Goal: Transaction & Acquisition: Purchase product/service

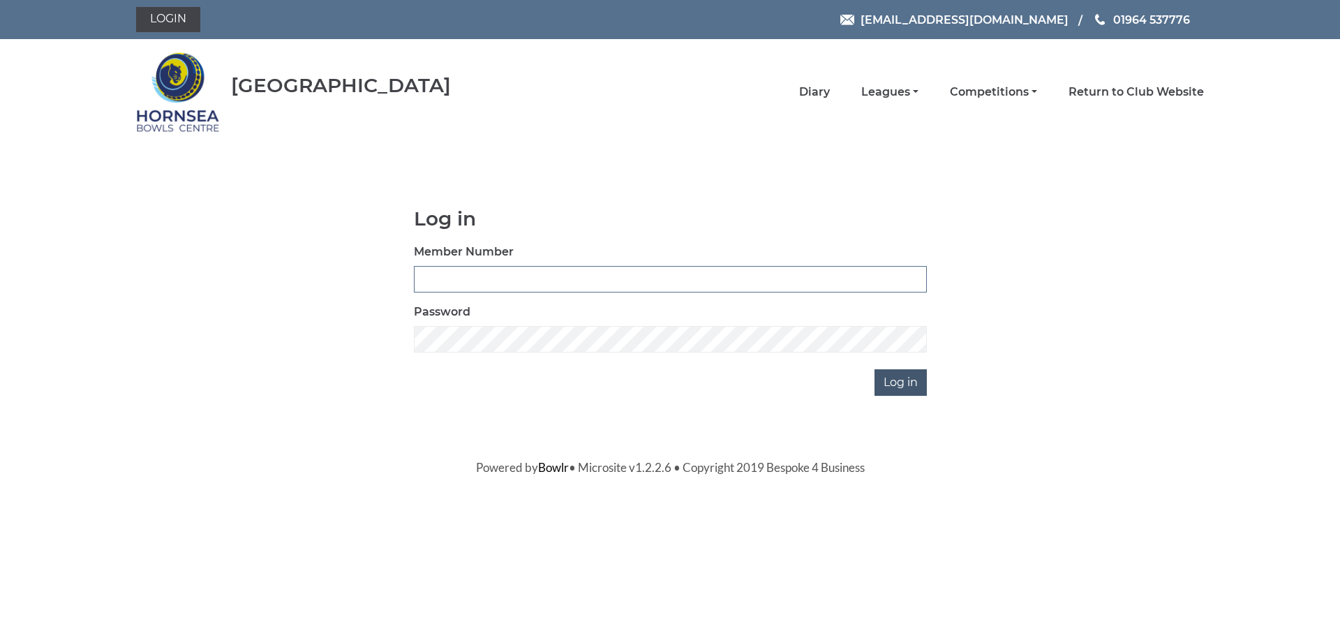
type input "1000"
click at [905, 373] on input "Log in" at bounding box center [900, 382] width 52 height 27
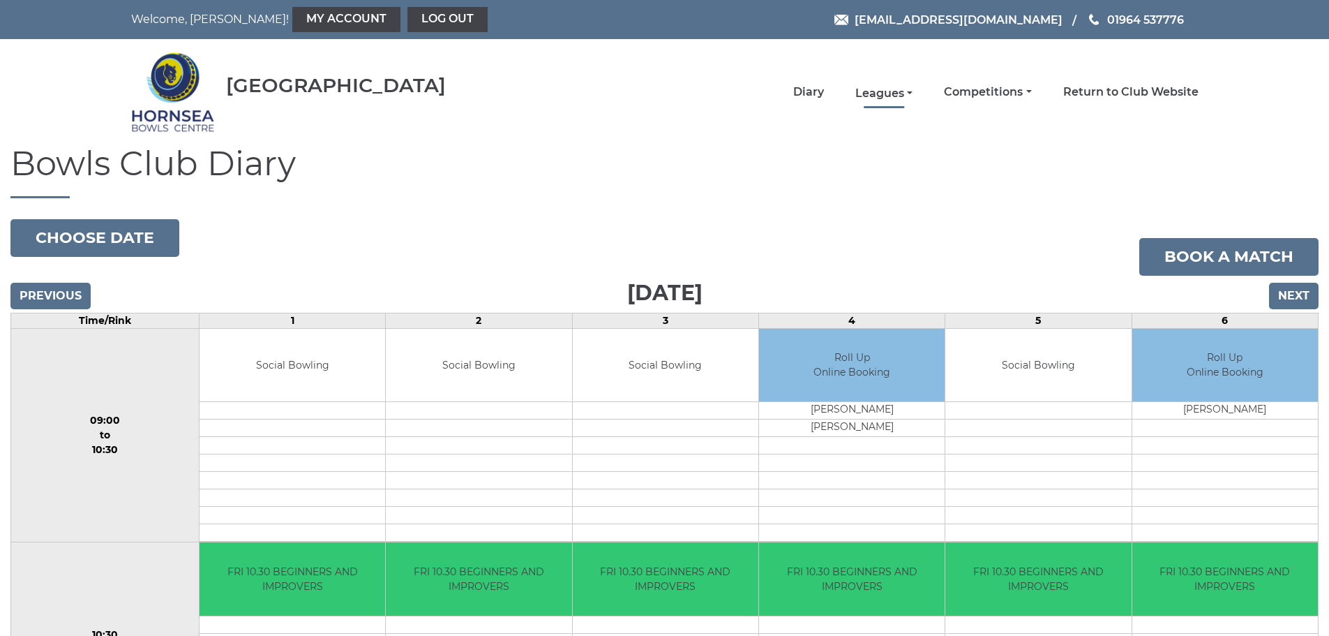
click at [897, 89] on link "Leagues" at bounding box center [883, 93] width 57 height 15
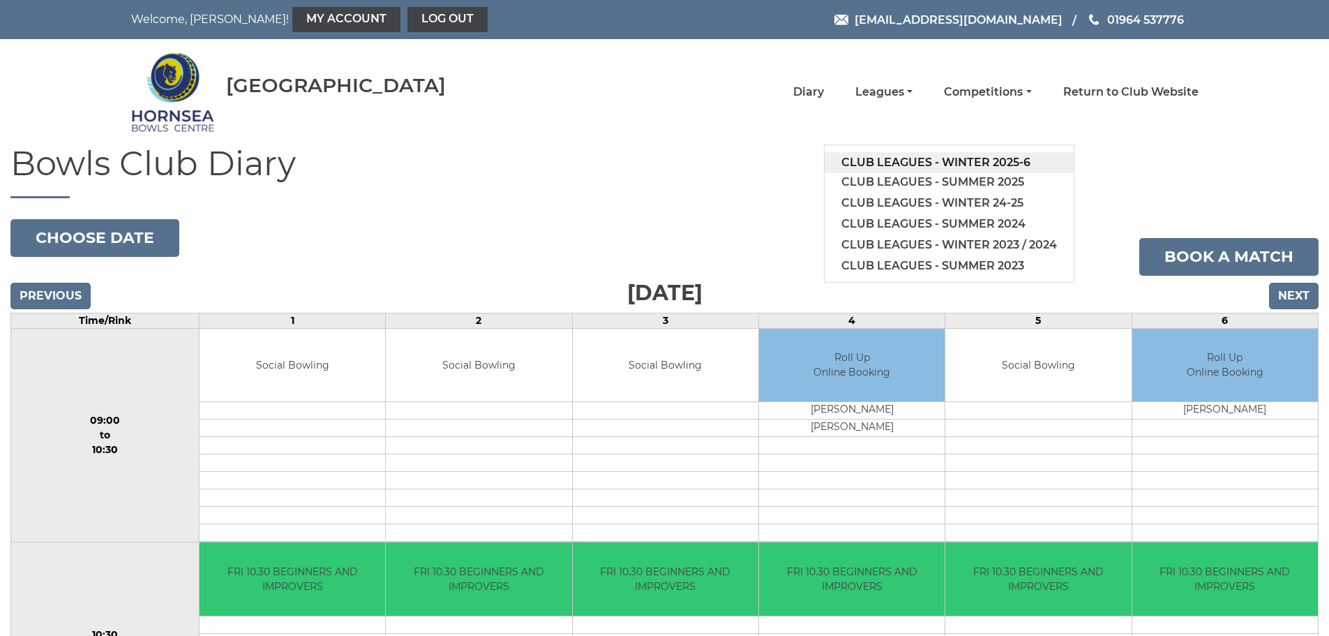
click at [948, 160] on link "Club leagues - Winter 2025-6" at bounding box center [949, 162] width 249 height 21
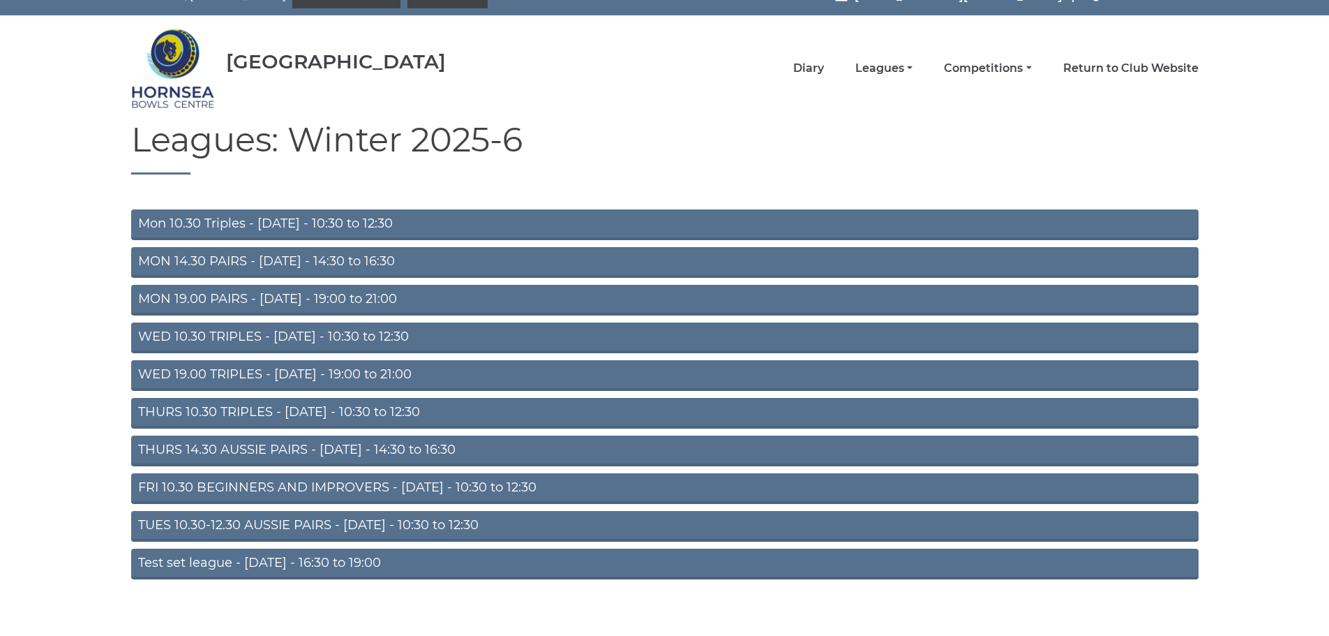
scroll to position [37, 0]
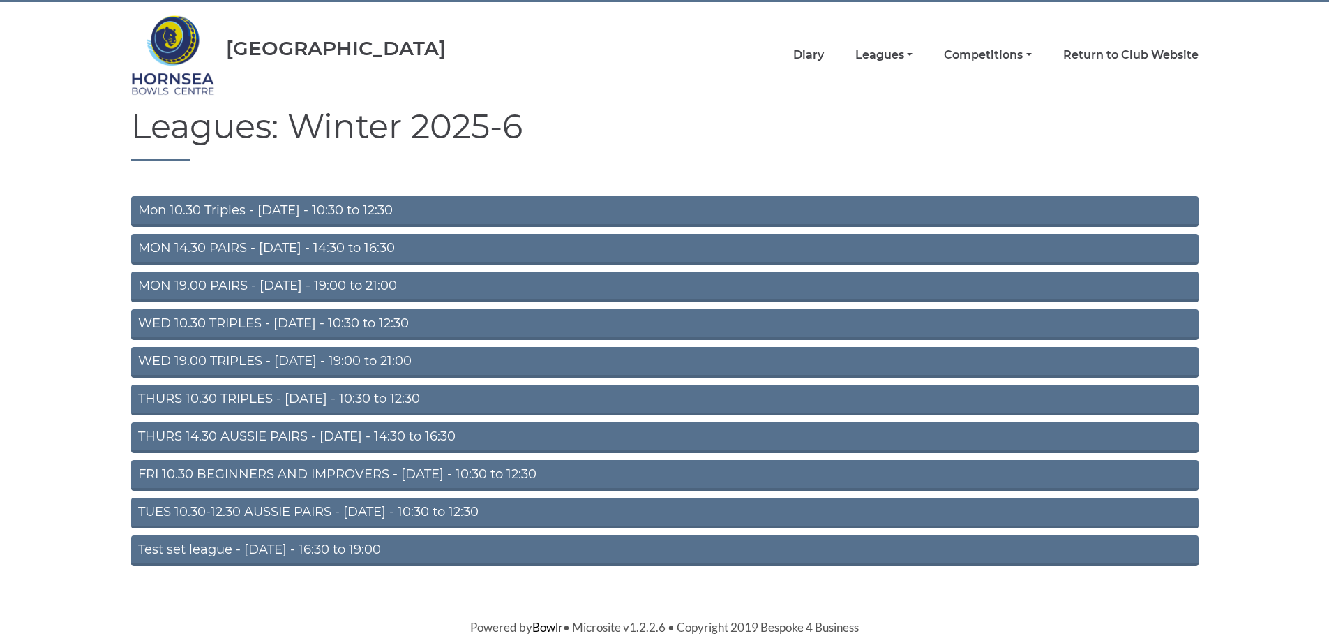
click at [328, 477] on link "FRI 10.30 BEGINNERS AND IMPROVERS - [DATE] - 10:30 to 12:30" at bounding box center [665, 475] width 1068 height 31
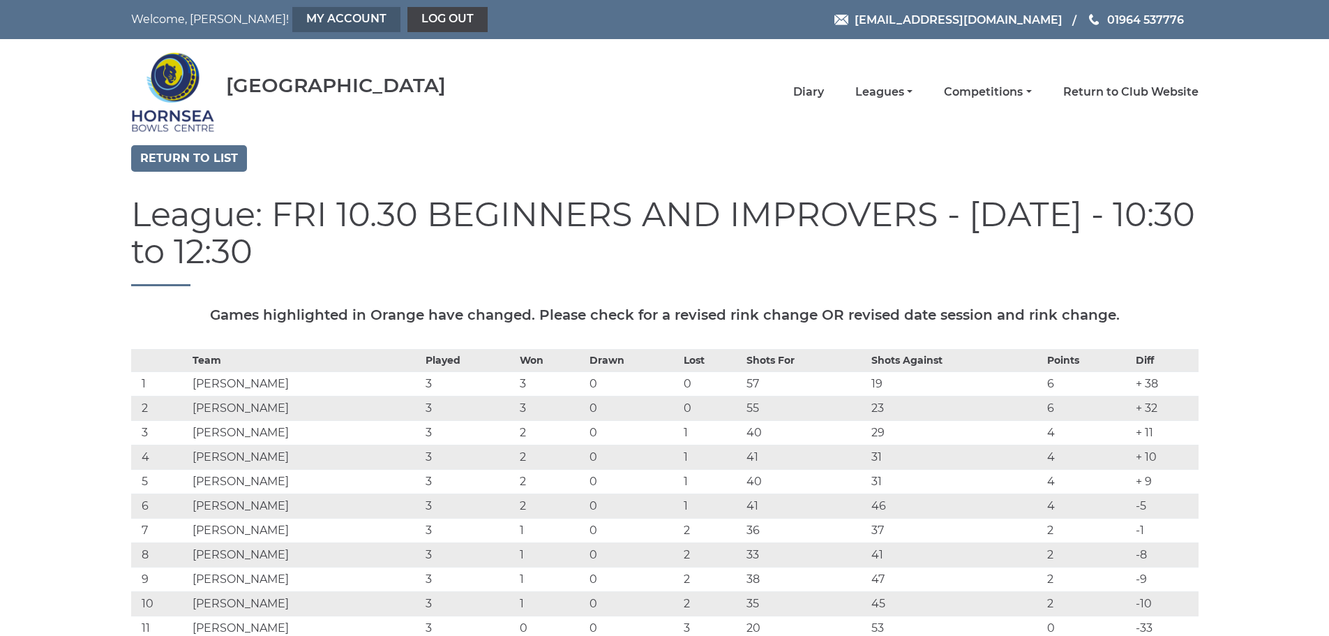
click at [292, 15] on link "My Account" at bounding box center [346, 19] width 108 height 25
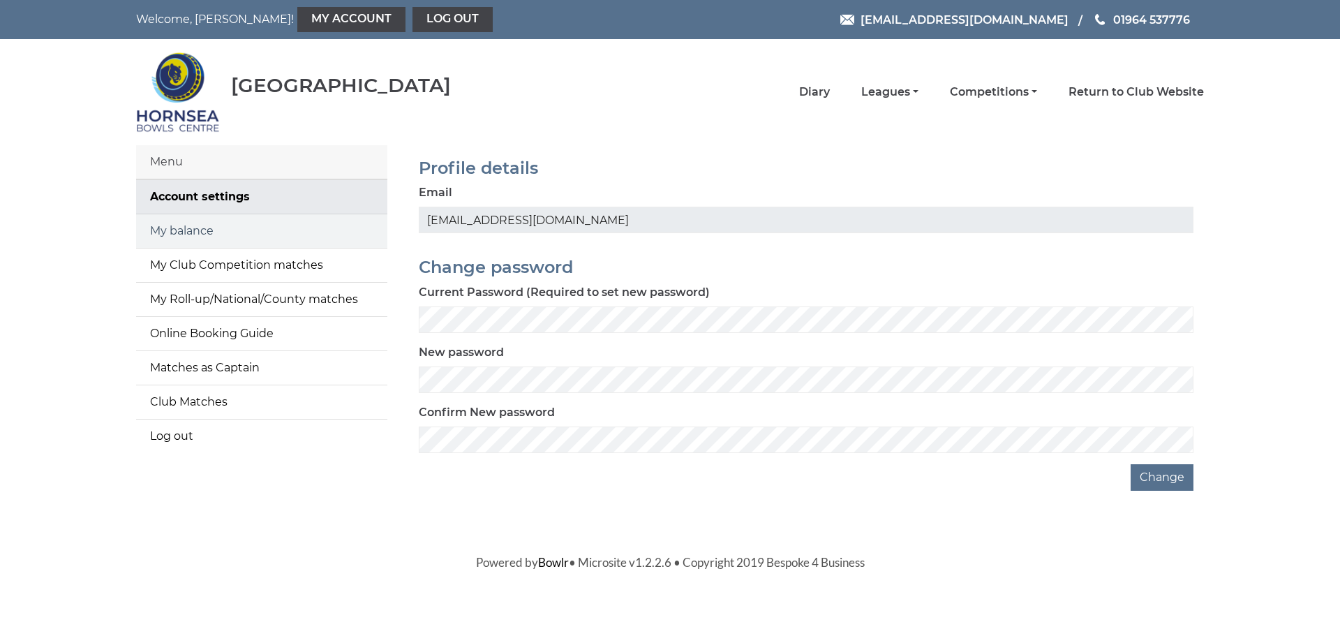
click at [193, 230] on link "My balance" at bounding box center [261, 230] width 251 height 33
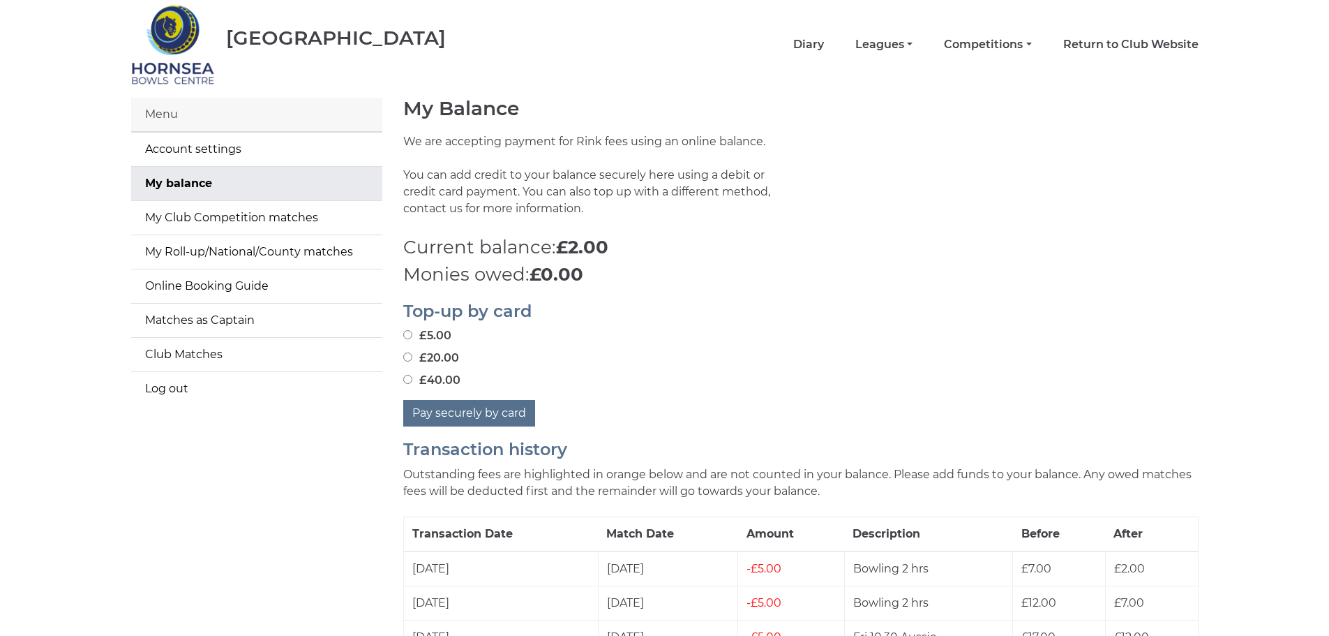
scroll to position [70, 0]
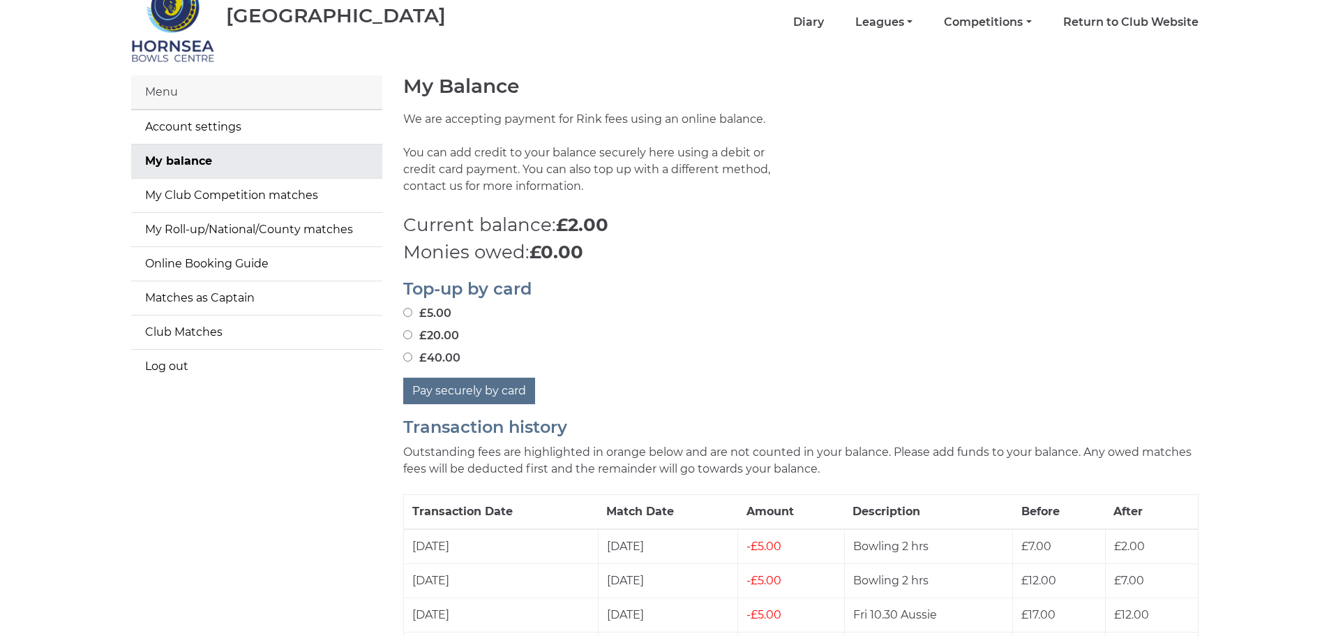
click at [407, 336] on input "£20.00" at bounding box center [407, 334] width 9 height 9
radio input "true"
drag, startPoint x: 449, startPoint y: 387, endPoint x: 464, endPoint y: 385, distance: 14.8
click at [450, 387] on button "Pay securely by card" at bounding box center [469, 390] width 132 height 27
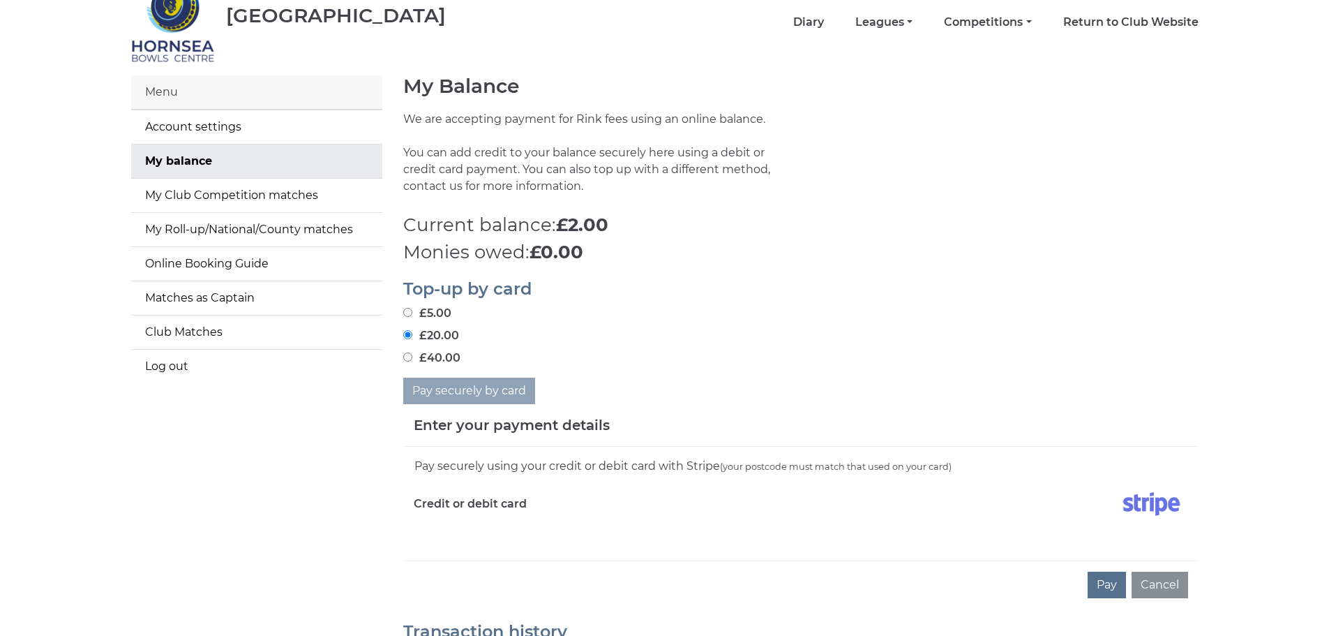
click at [451, 546] on div "Pay securely using your credit or debit card with Stripe (your postcode must ma…" at bounding box center [800, 504] width 795 height 114
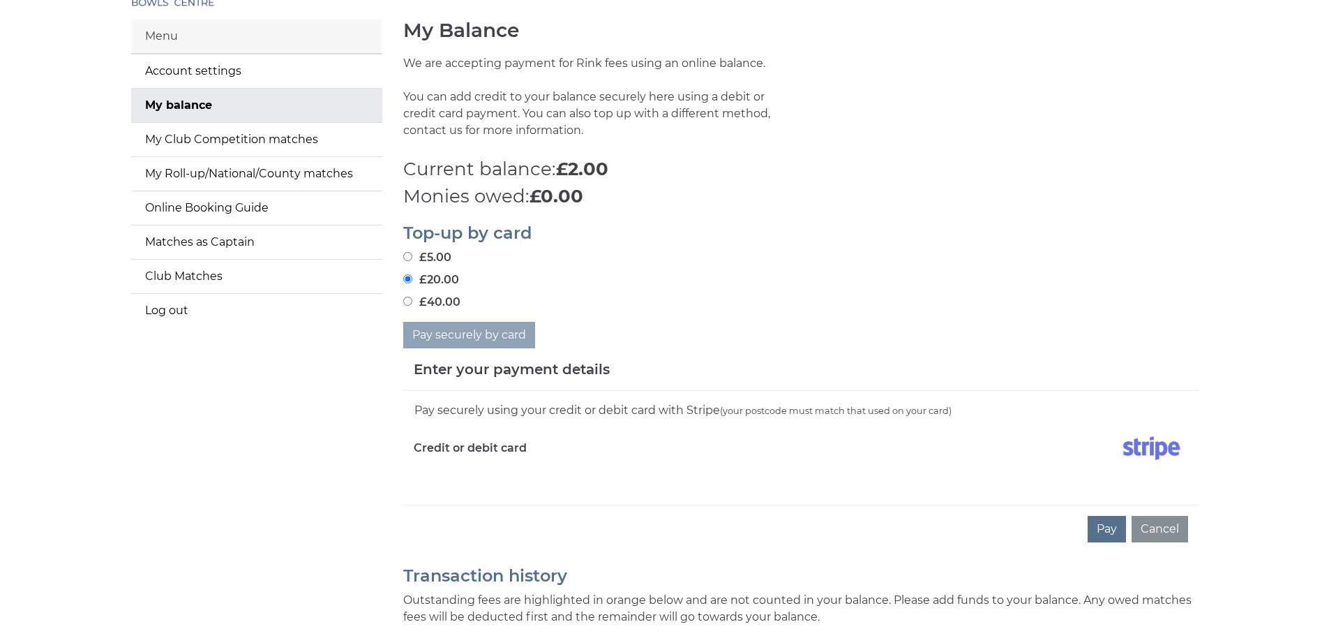
scroll to position [209, 0]
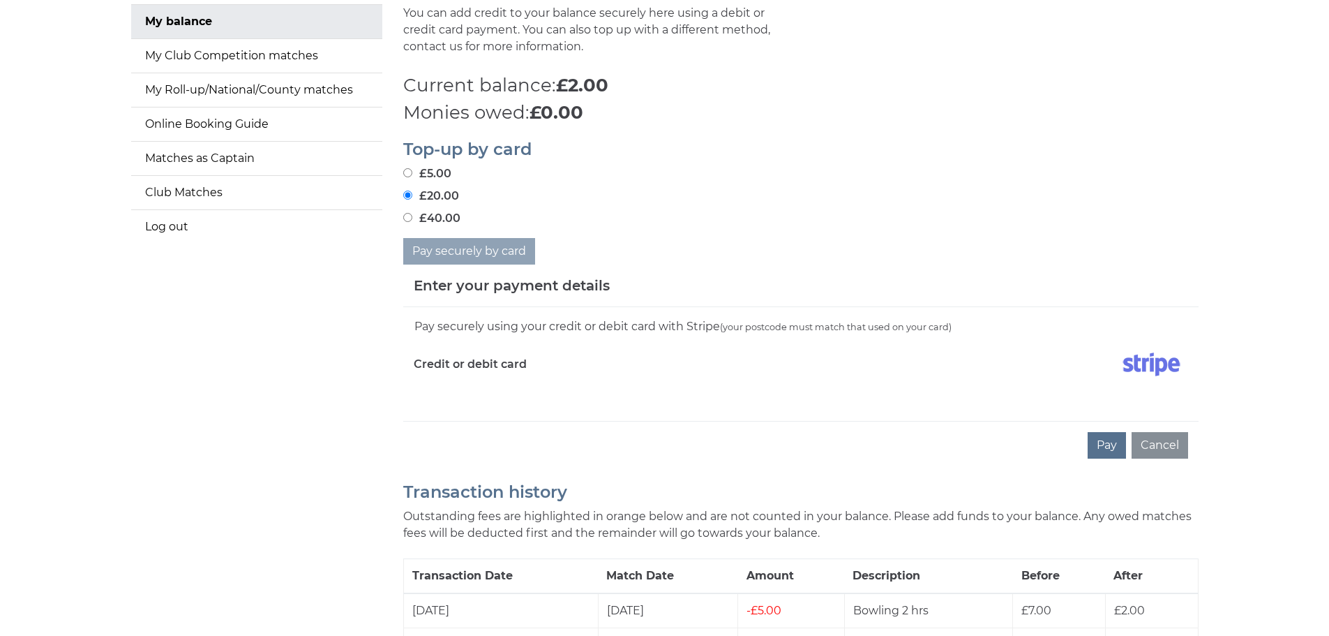
click at [772, 400] on div "Pay securely using your credit or debit card with Stripe (your postcode must ma…" at bounding box center [800, 364] width 795 height 114
click at [1107, 452] on button "Pay" at bounding box center [1107, 445] width 38 height 27
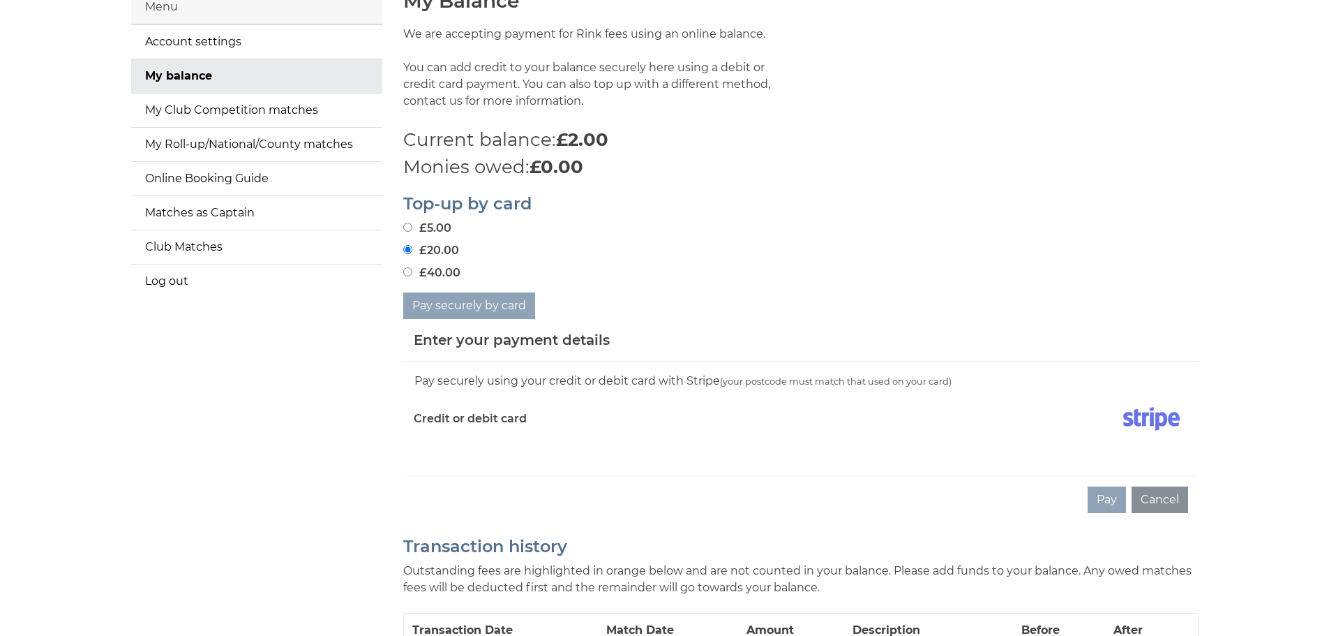
scroll to position [140, 0]
